Goal: Task Accomplishment & Management: Manage account settings

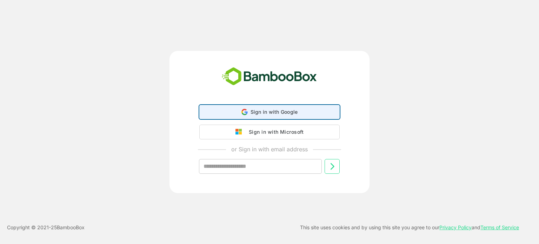
click at [261, 109] on span "Sign in with Google" at bounding box center [274, 112] width 47 height 6
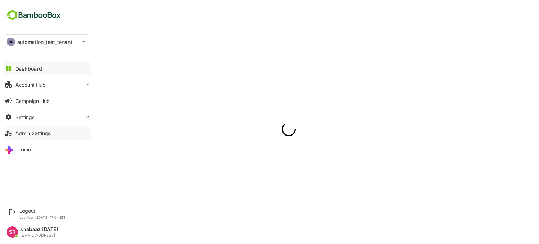
click at [21, 132] on div "Admin Settings" at bounding box center [32, 133] width 35 height 6
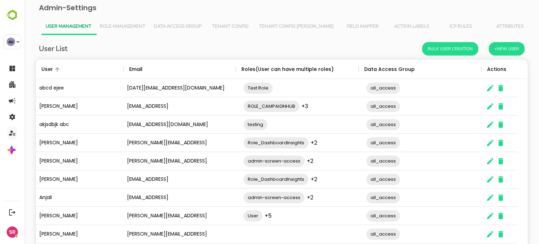
scroll to position [200, 481]
click at [491, 89] on icon "The User Data" at bounding box center [490, 88] width 8 height 8
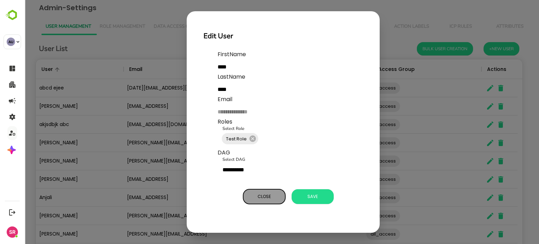
click at [262, 199] on span "Close" at bounding box center [264, 196] width 35 height 9
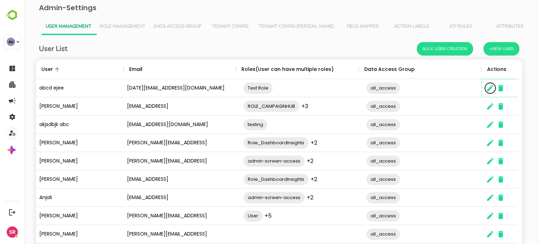
scroll to position [6, 6]
